Goal: Find specific page/section: Find specific page/section

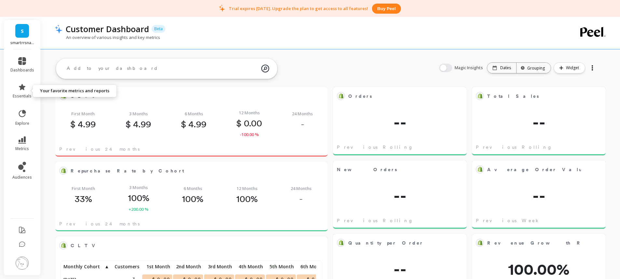
click at [19, 87] on icon at bounding box center [22, 87] width 8 height 8
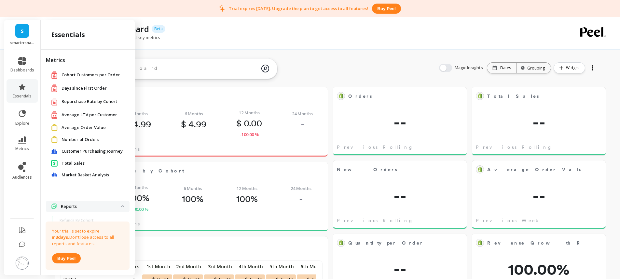
drag, startPoint x: 73, startPoint y: 163, endPoint x: 264, endPoint y: 109, distance: 198.6
click at [73, 163] on span "Total Sales" at bounding box center [72, 163] width 23 height 7
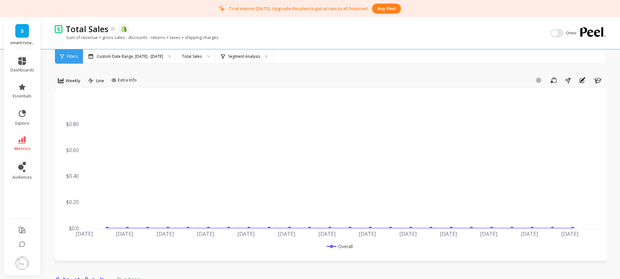
click at [139, 57] on p "Custom Date Range, [DATE] - [DATE]" at bounding box center [130, 56] width 66 height 5
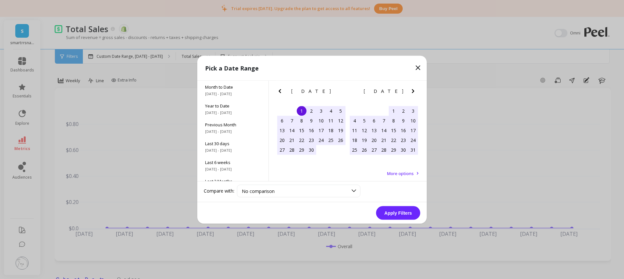
scroll to position [88, 0]
drag, startPoint x: 232, startPoint y: 169, endPoint x: 418, endPoint y: 74, distance: 209.6
click at [234, 169] on span "All Data" at bounding box center [233, 169] width 56 height 6
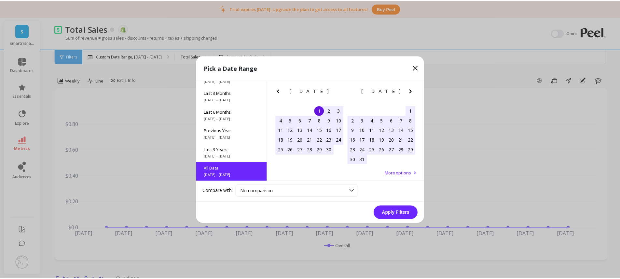
scroll to position [0, 0]
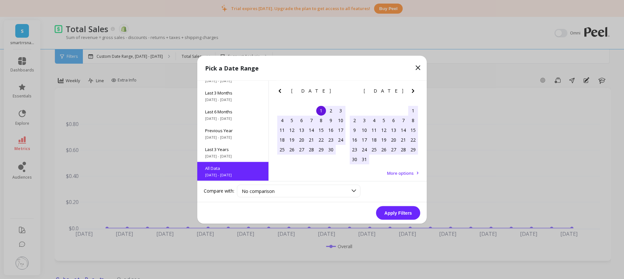
click at [399, 214] on button "Apply Filters" at bounding box center [398, 213] width 44 height 14
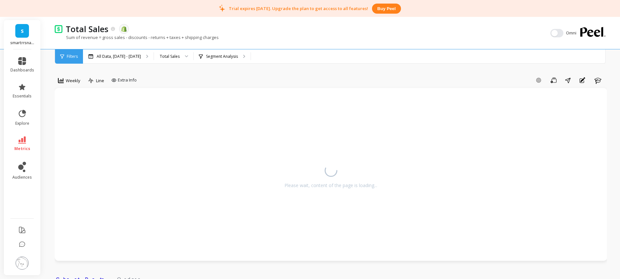
click at [285, 36] on div "Sum of revenue = gross sales - discounts - returns + taxes + shipping charges" at bounding box center [302, 40] width 495 height 12
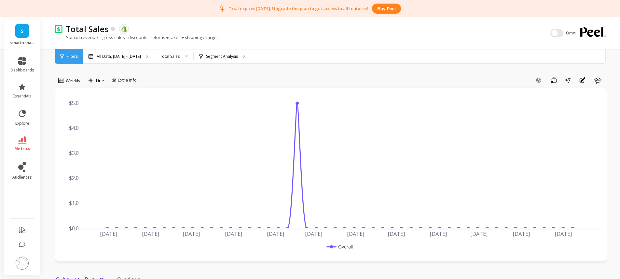
click at [24, 67] on link "dashboards" at bounding box center [22, 65] width 24 height 16
